Goal: Information Seeking & Learning: Compare options

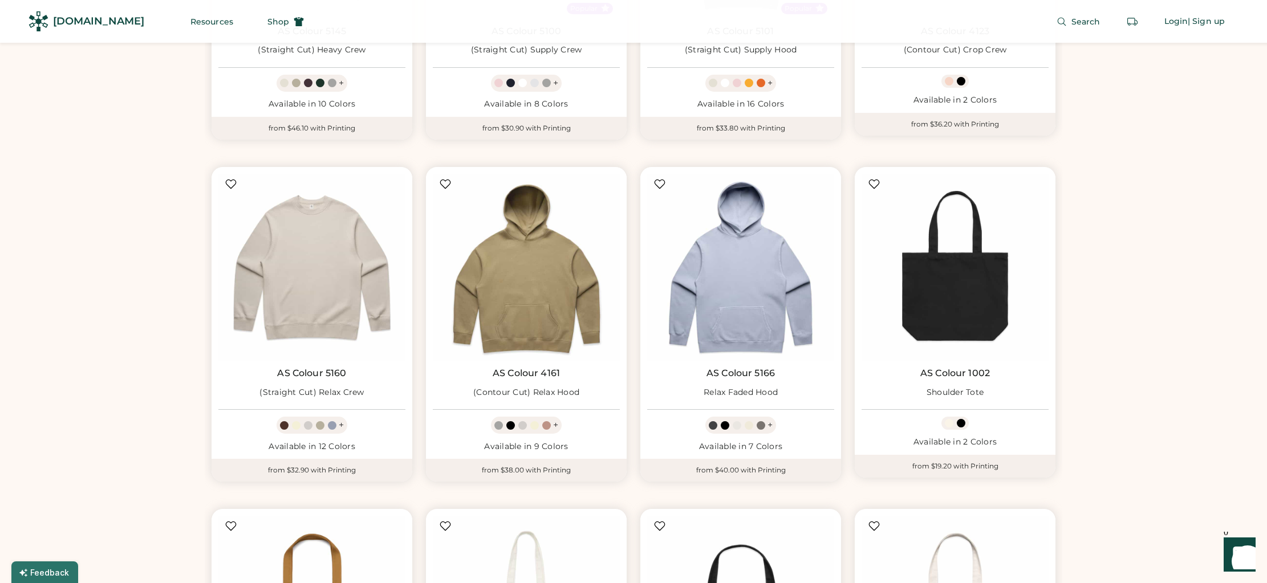
scroll to position [2667, 0]
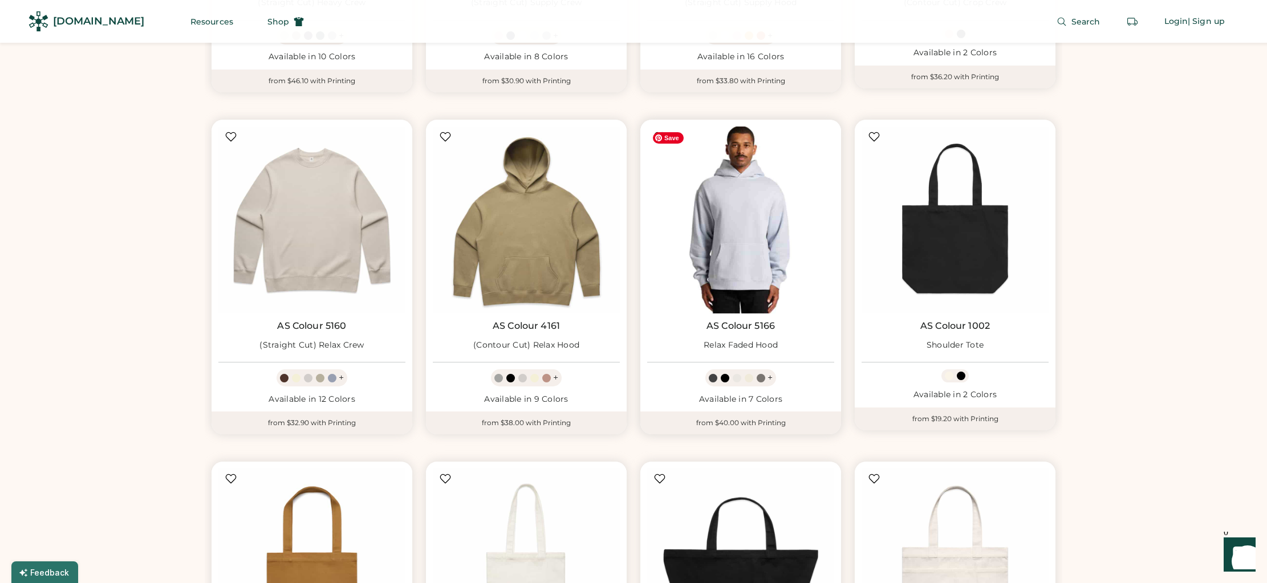
click at [747, 241] on img at bounding box center [740, 220] width 187 height 187
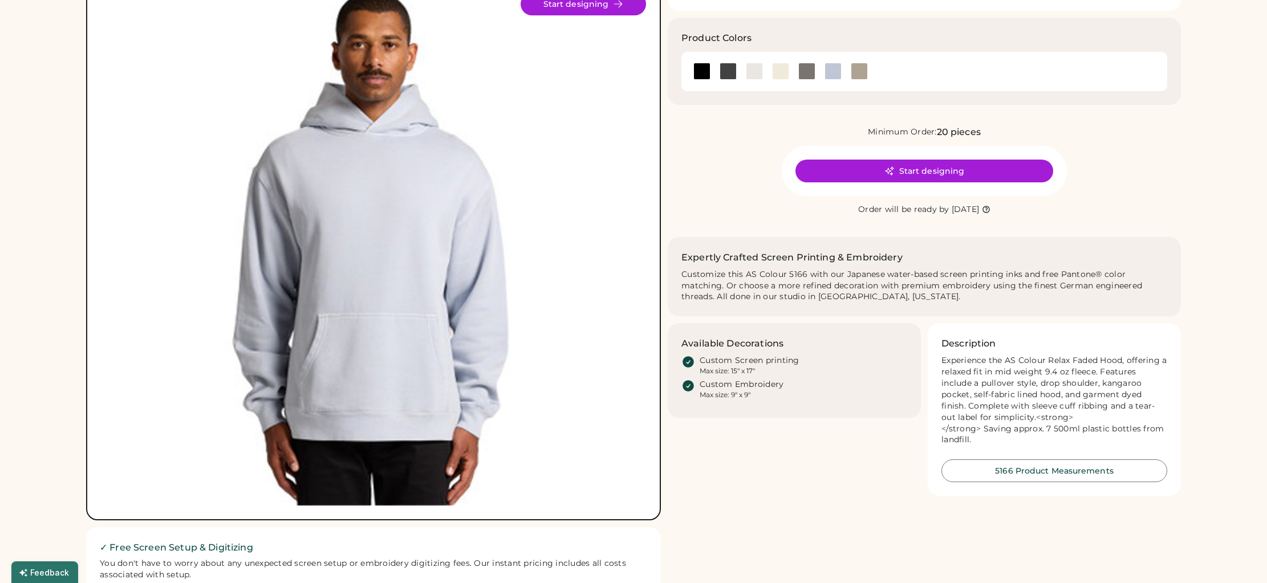
scroll to position [105, 0]
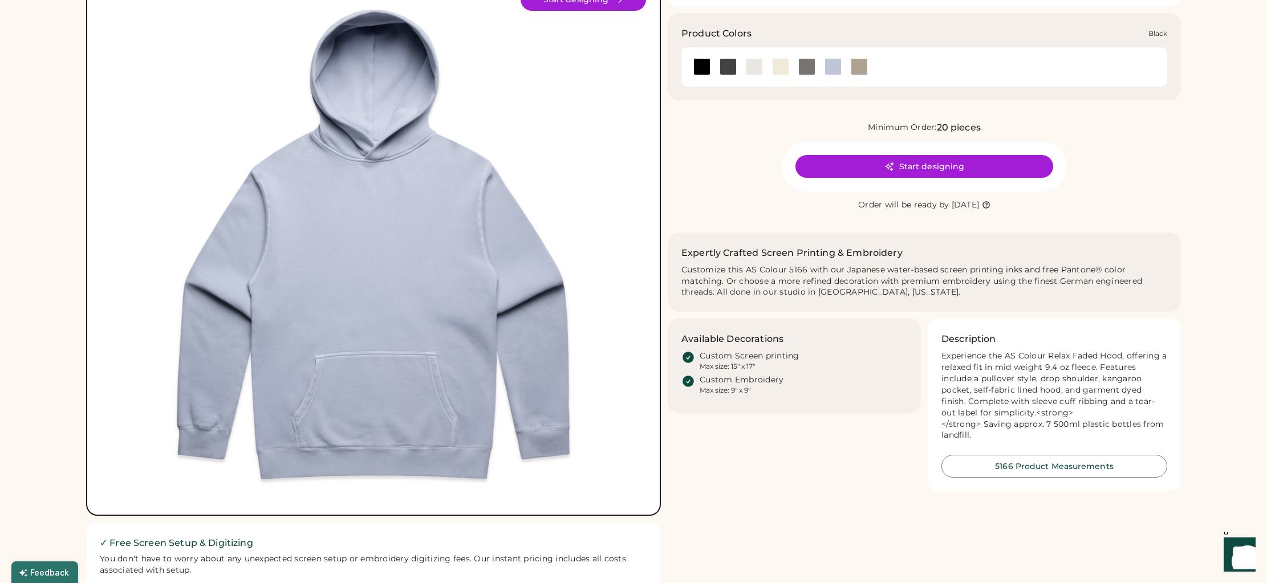
click at [700, 68] on div at bounding box center [701, 66] width 17 height 17
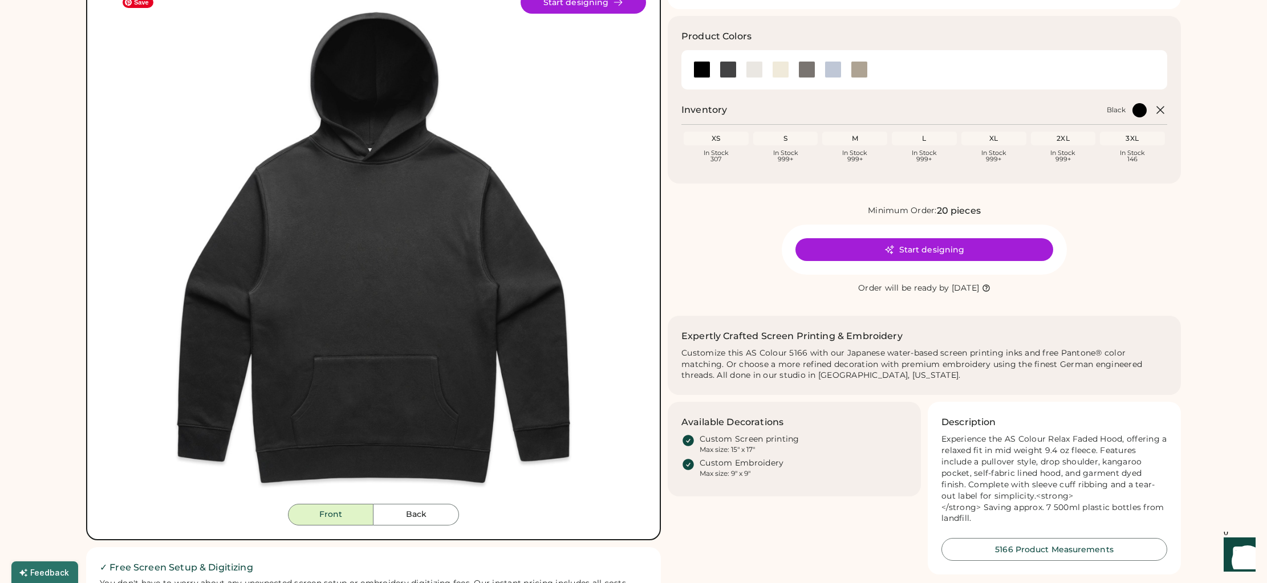
scroll to position [99, 0]
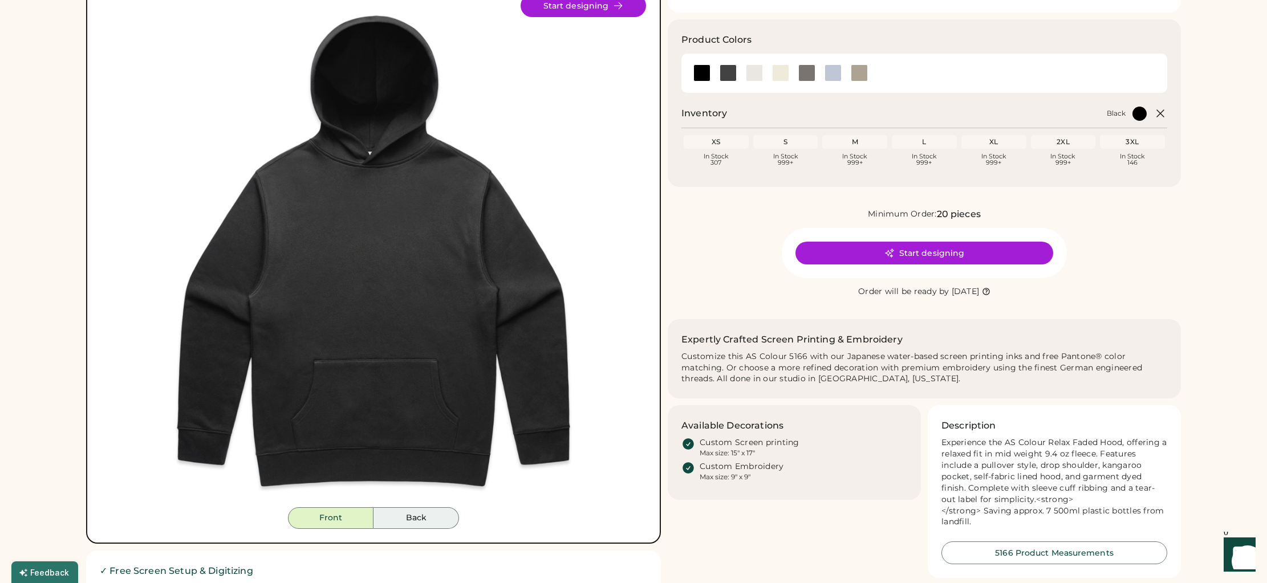
click at [415, 515] on button "Back" at bounding box center [416, 518] width 86 height 22
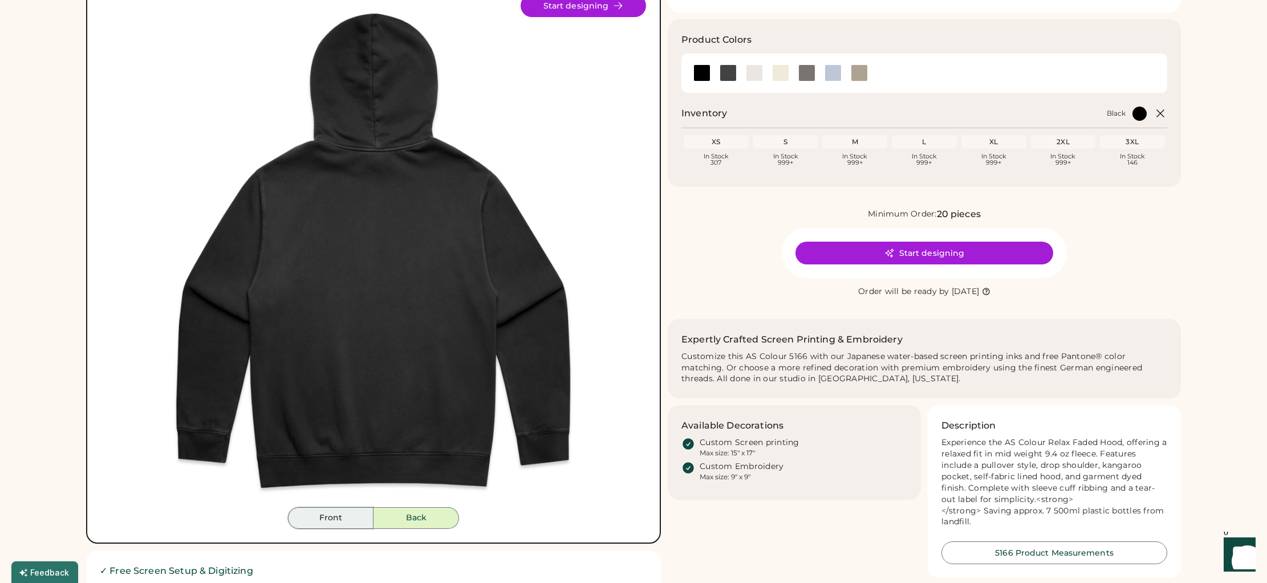
click at [322, 519] on button "Front" at bounding box center [331, 518] width 86 height 22
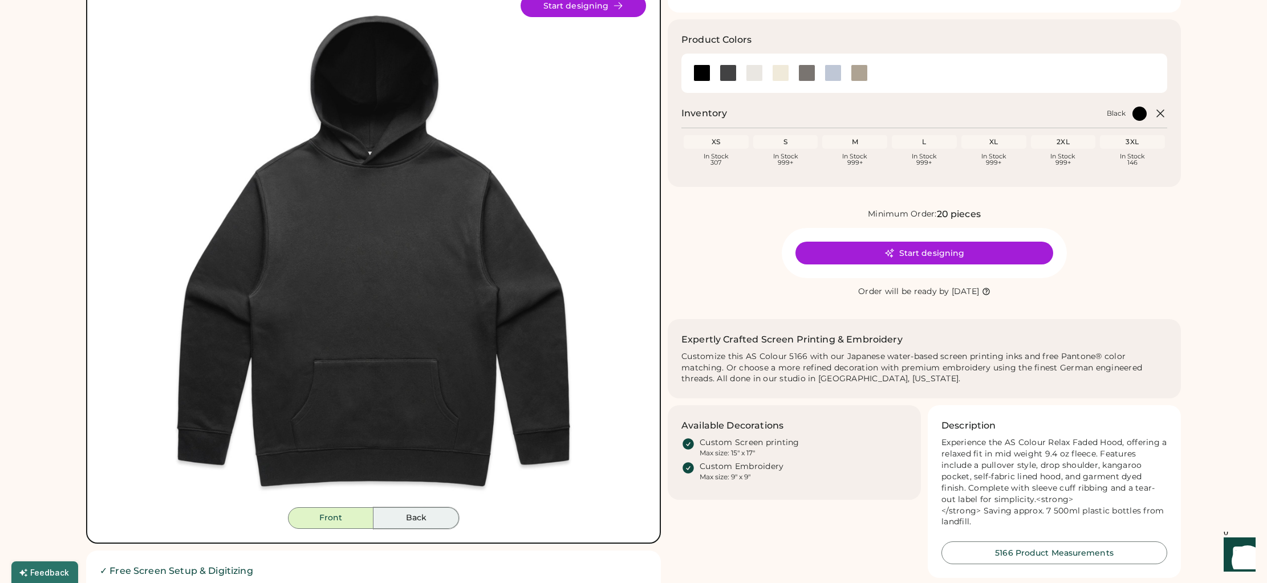
click at [414, 519] on button "Back" at bounding box center [416, 518] width 86 height 22
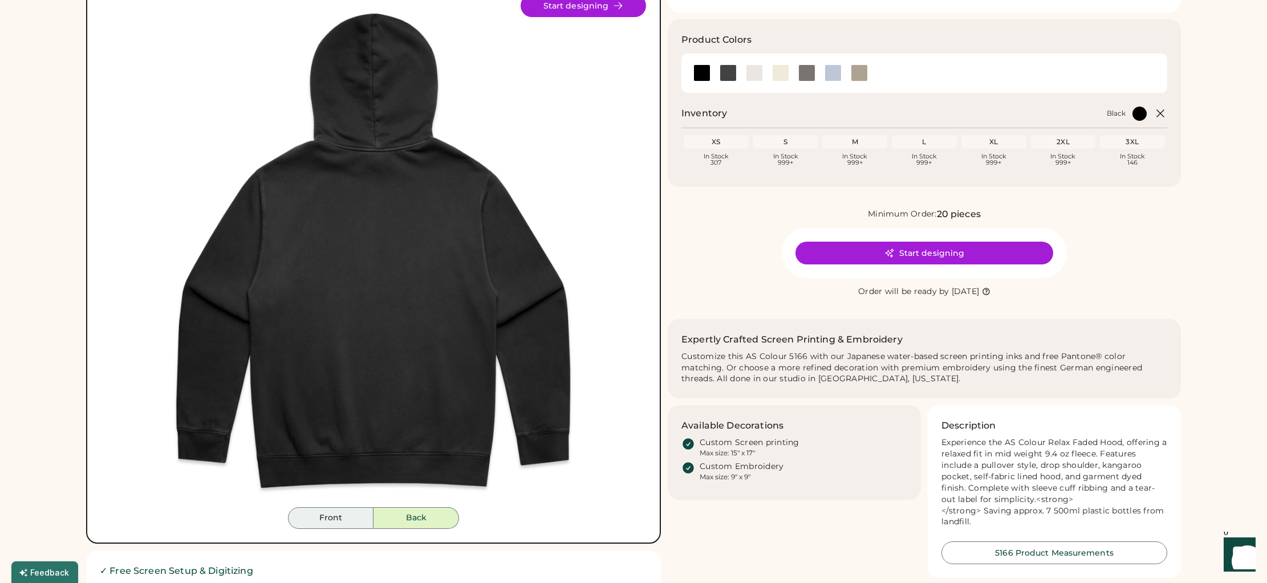
click at [324, 518] on button "Front" at bounding box center [331, 518] width 86 height 22
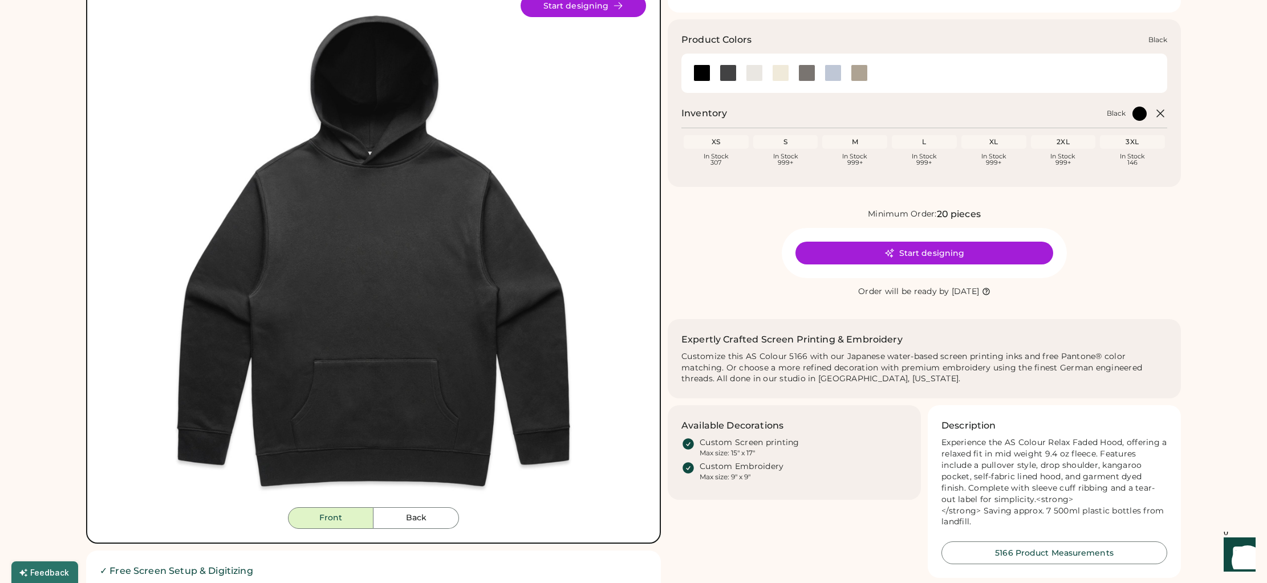
click at [700, 72] on div at bounding box center [701, 72] width 17 height 17
click at [730, 73] on div at bounding box center [728, 72] width 17 height 17
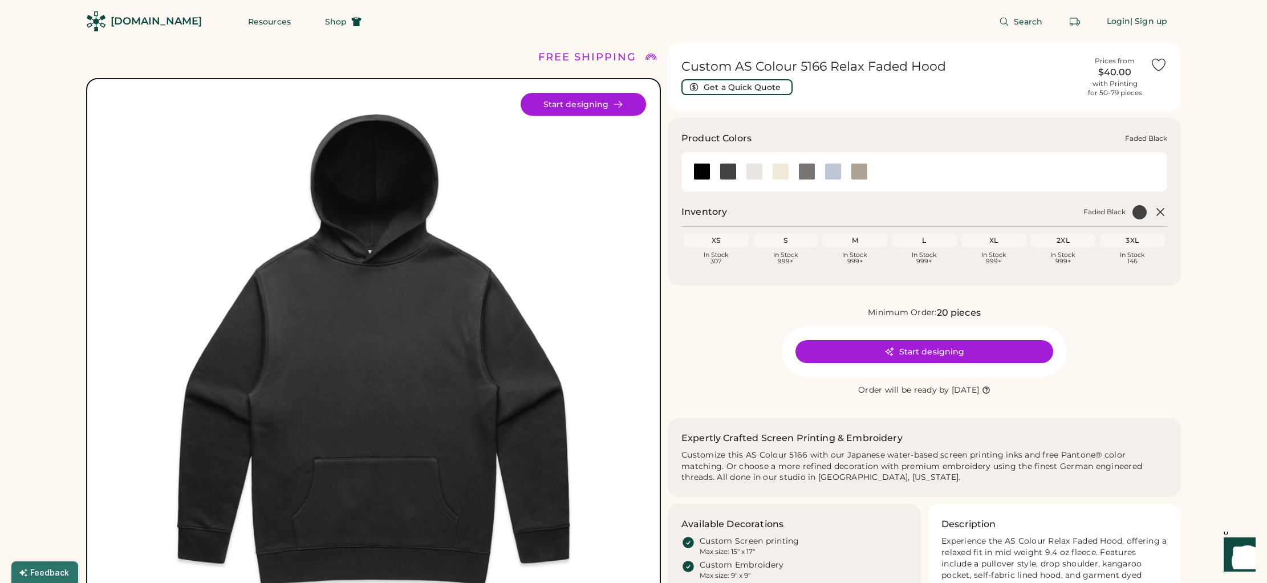
click at [727, 171] on div at bounding box center [728, 171] width 17 height 17
click at [697, 172] on div at bounding box center [701, 171] width 17 height 17
click at [728, 173] on div at bounding box center [728, 171] width 17 height 17
click at [756, 174] on div at bounding box center [754, 171] width 17 height 17
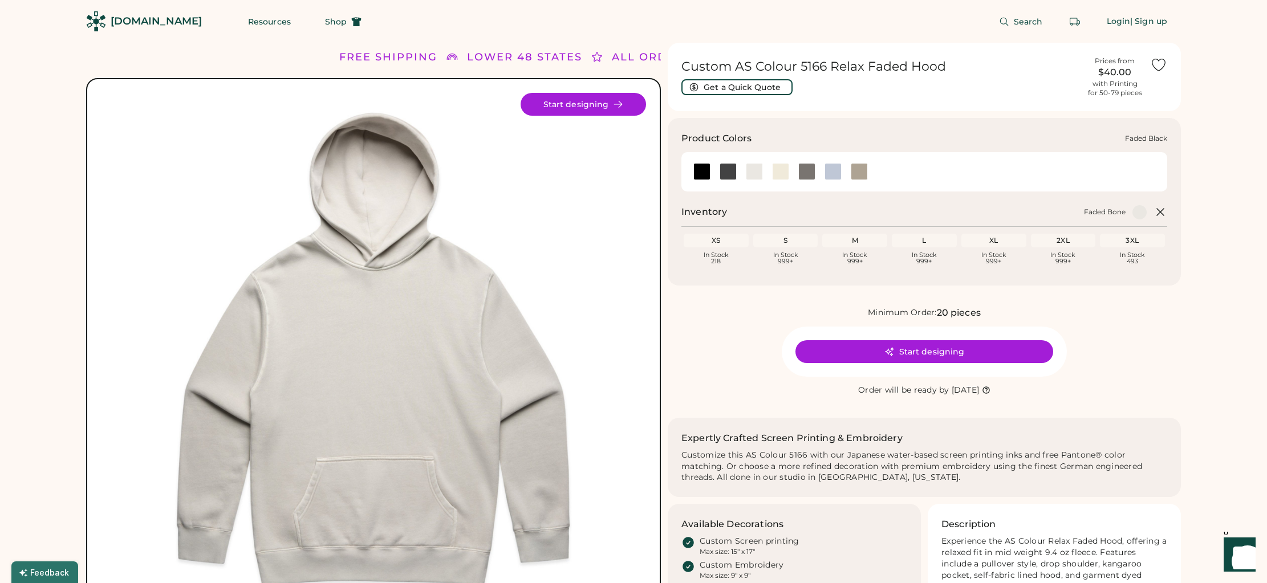
click at [725, 172] on div at bounding box center [728, 171] width 17 height 17
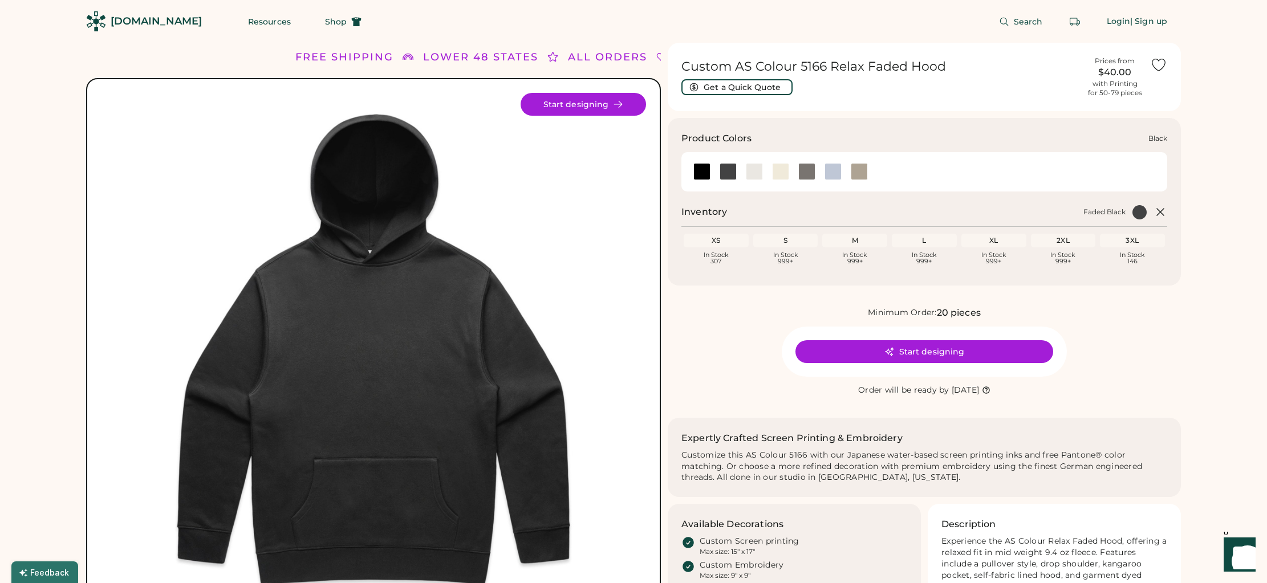
click at [705, 172] on div at bounding box center [701, 171] width 17 height 17
click at [727, 172] on div at bounding box center [728, 171] width 17 height 17
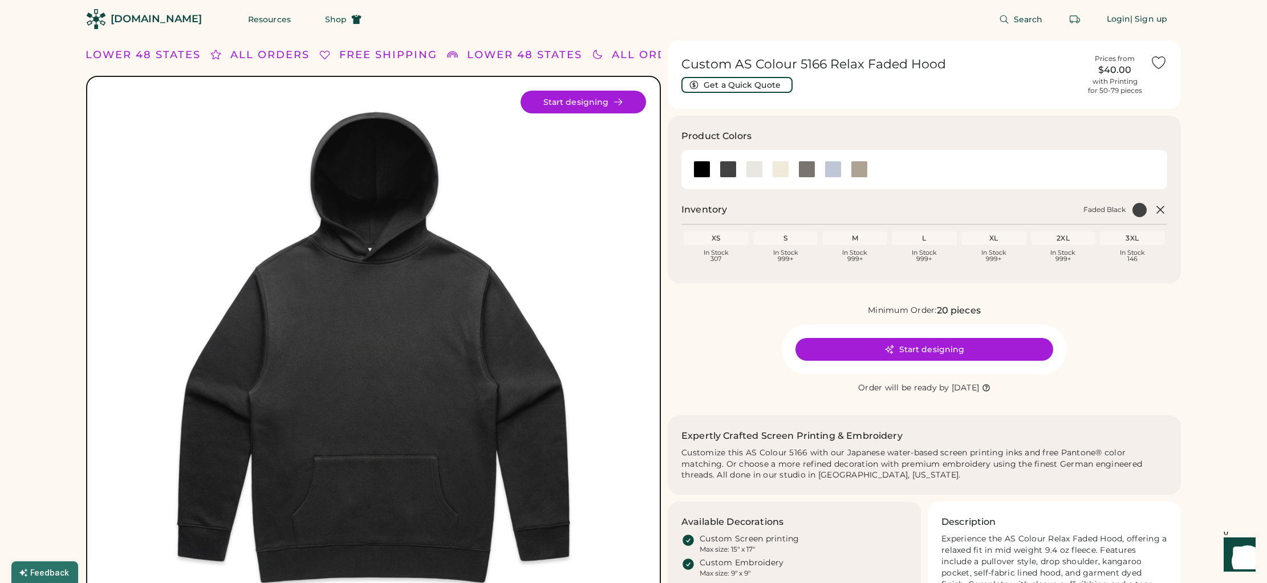
scroll to position [5, 0]
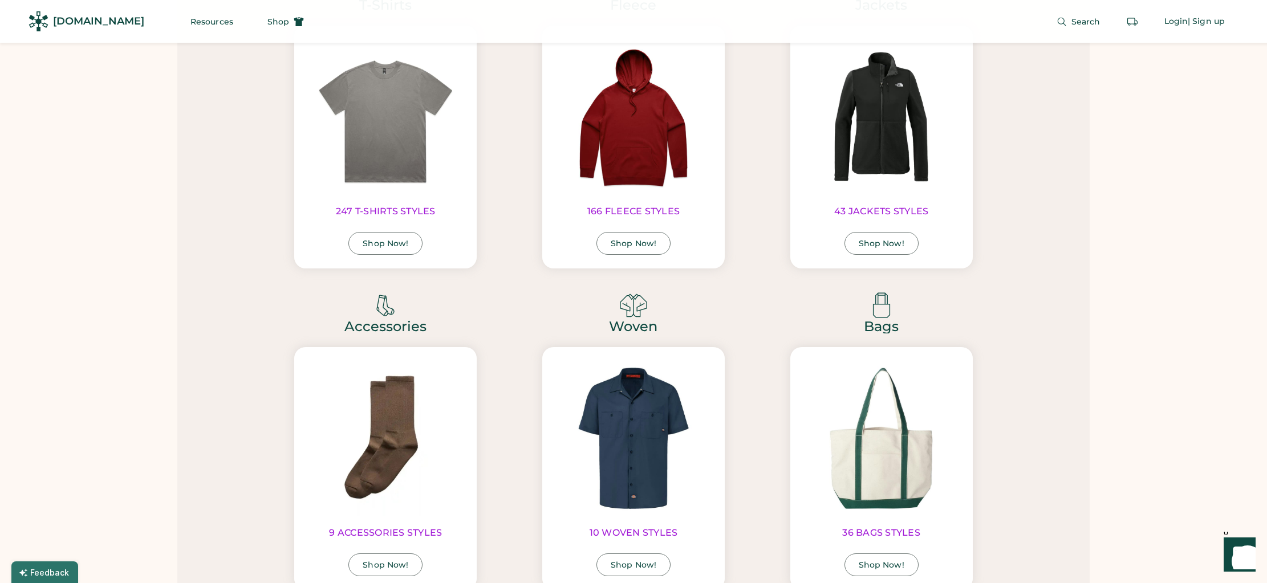
scroll to position [2706, 0]
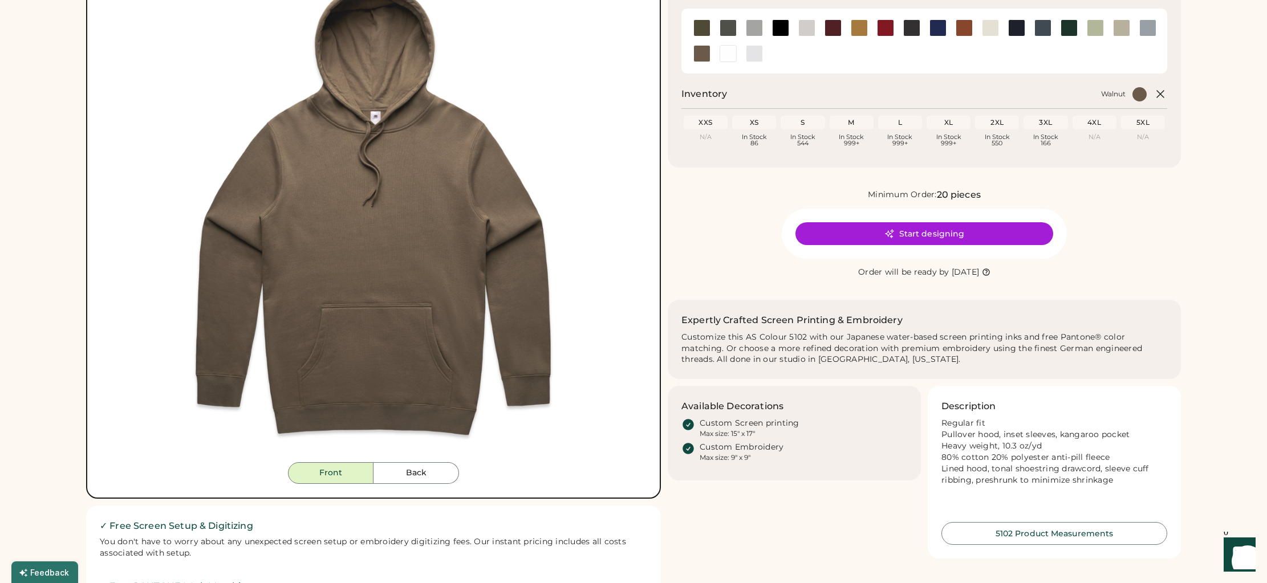
scroll to position [87, 0]
